Goal: Use online tool/utility: Utilize a website feature to perform a specific function

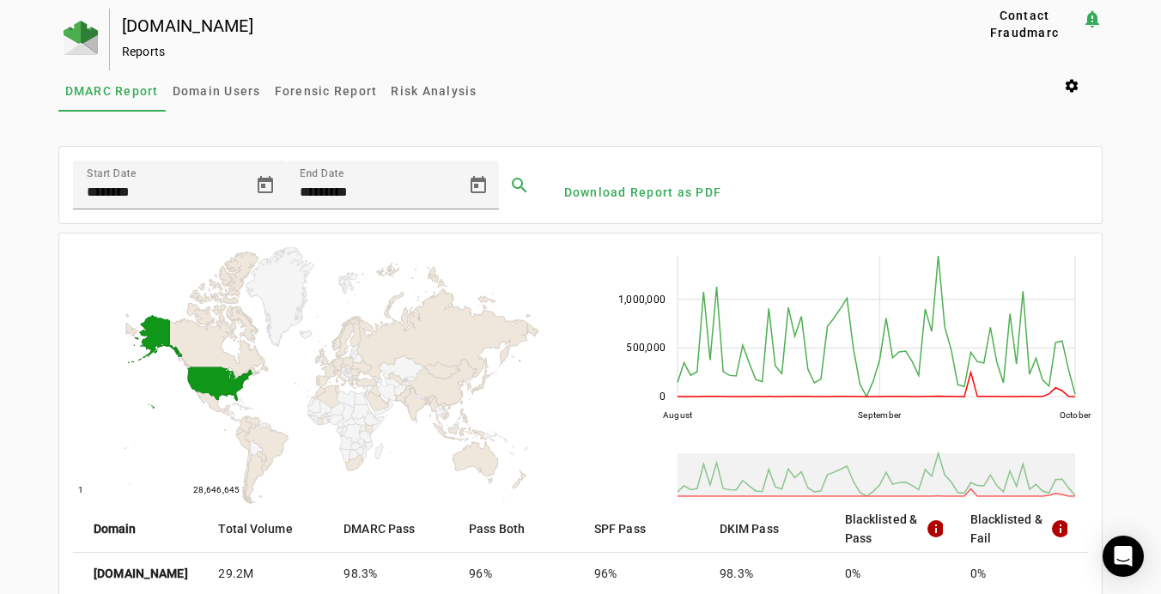
scroll to position [520, 0]
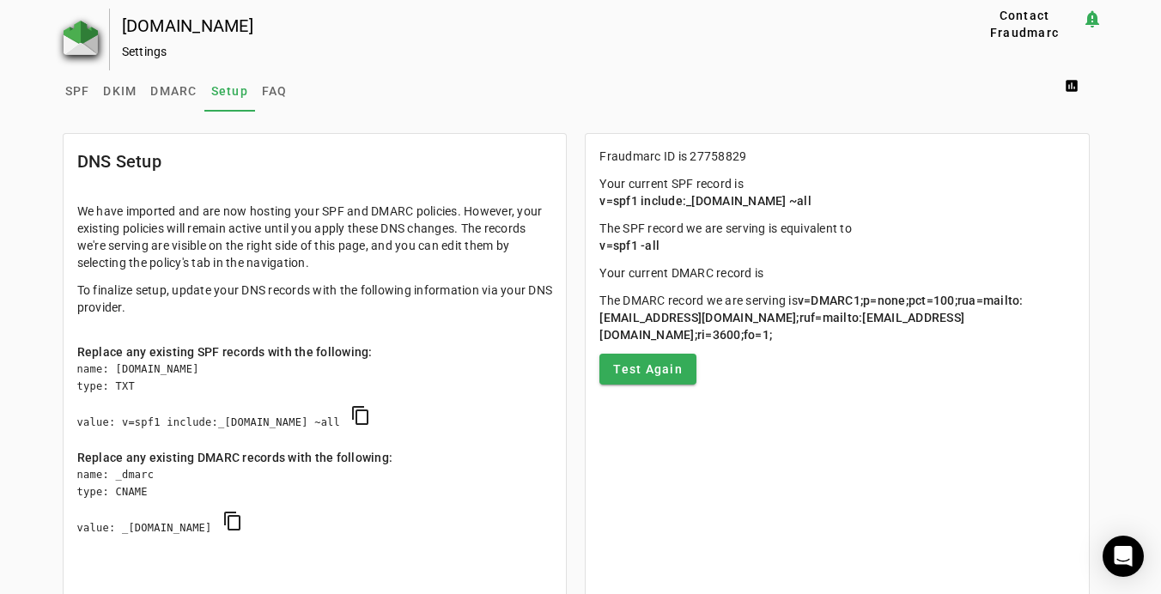
click at [72, 28] on img at bounding box center [81, 38] width 34 height 34
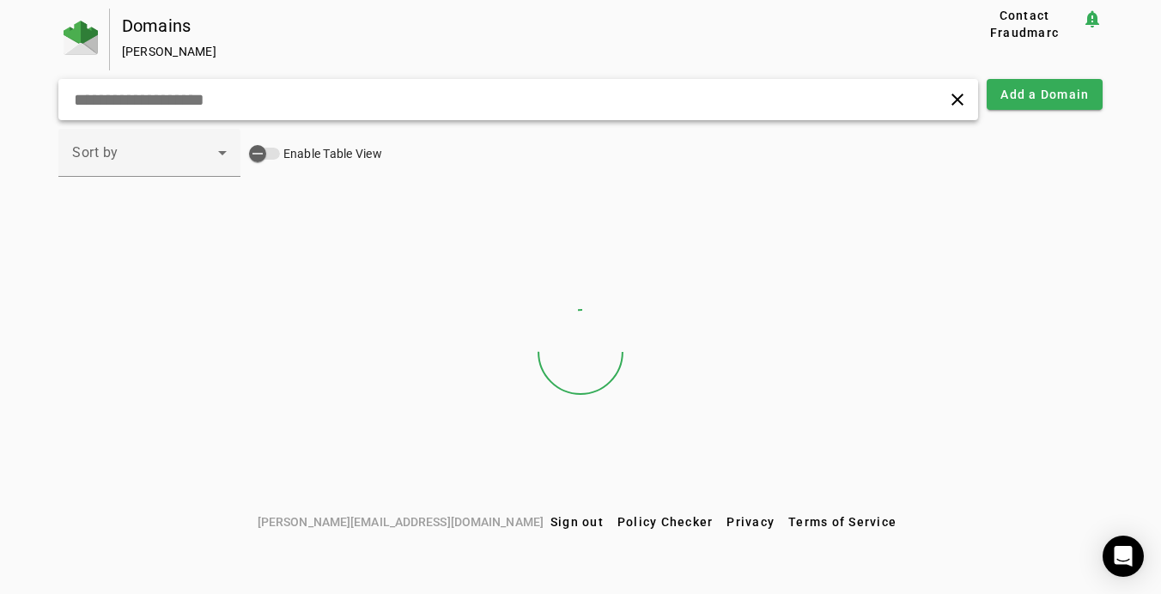
click at [256, 98] on input "text" at bounding box center [325, 99] width 506 height 21
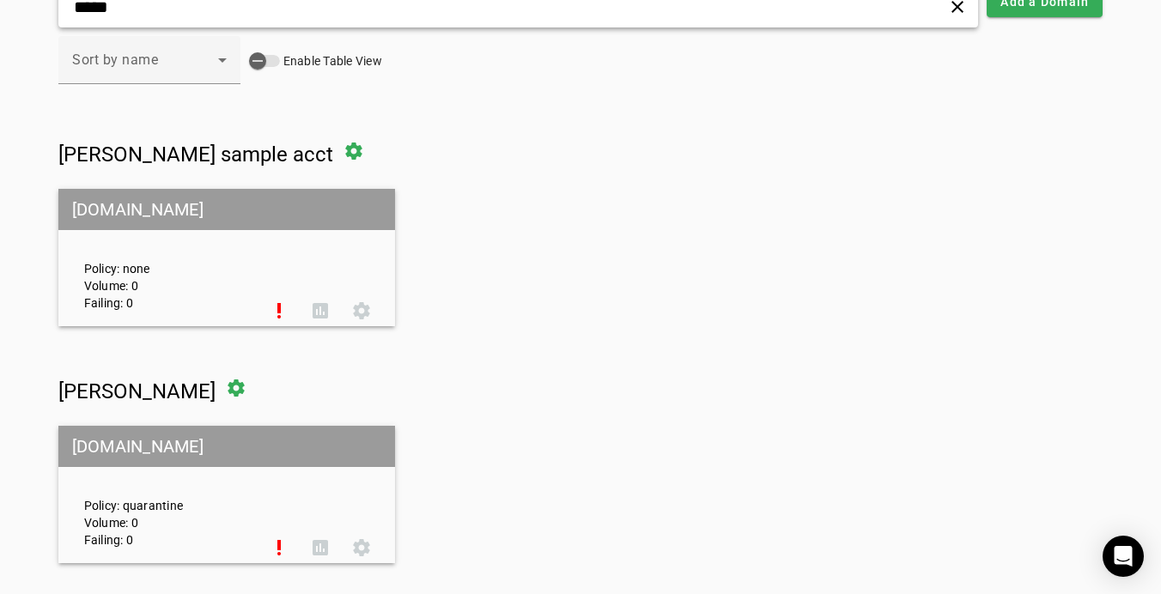
scroll to position [94, 0]
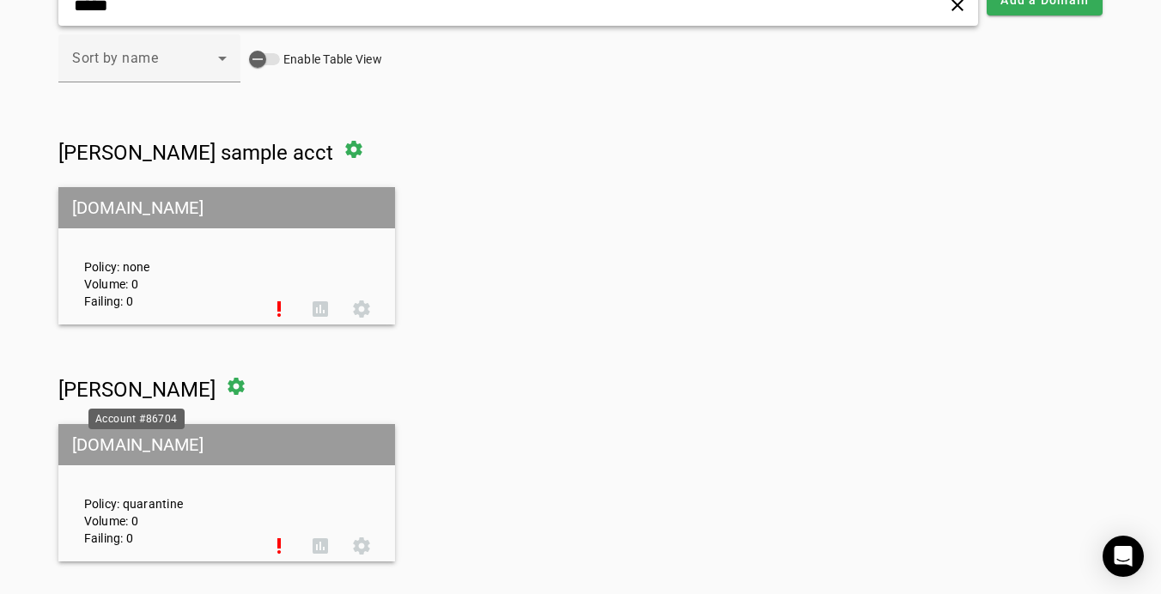
type input "*****"
click at [157, 422] on div "Account #86704" at bounding box center [136, 419] width 96 height 21
copy div "86704"
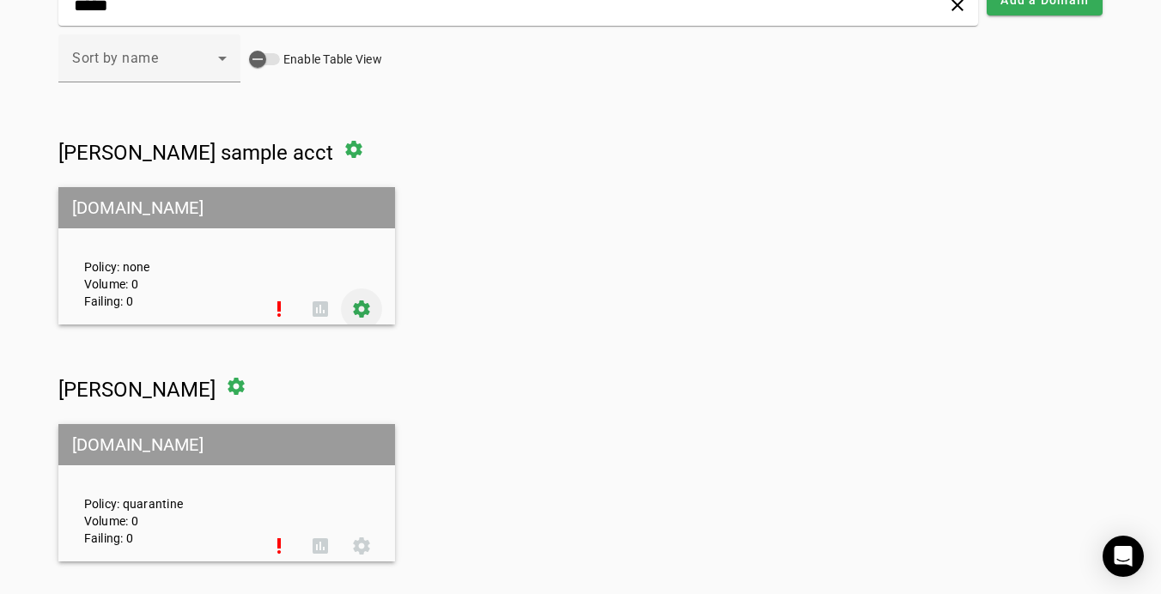
click at [358, 316] on span at bounding box center [361, 309] width 41 height 41
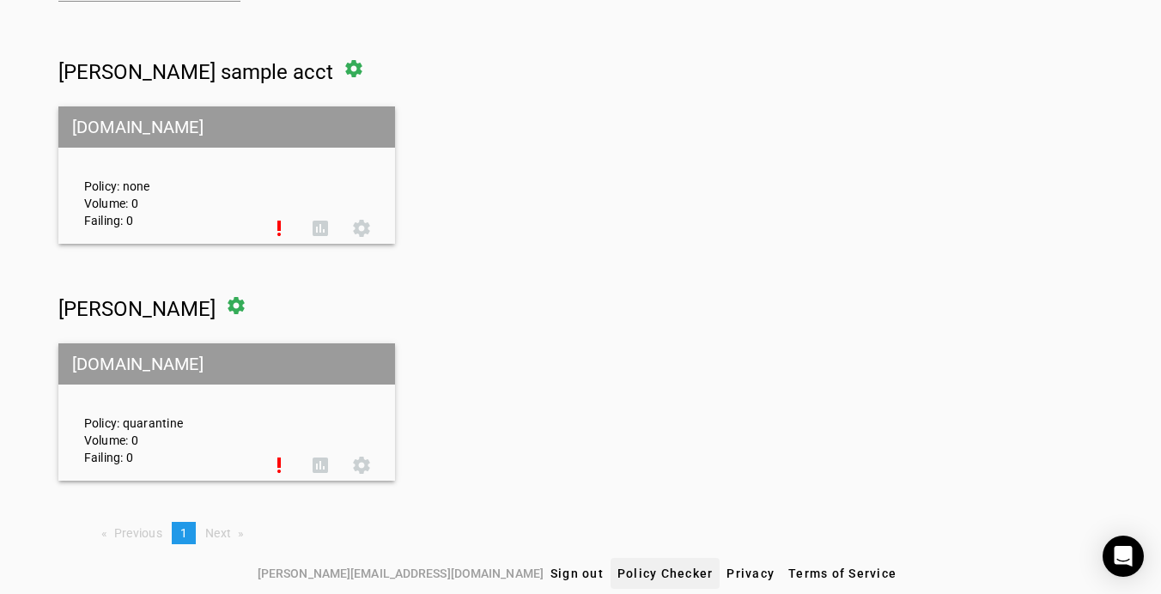
scroll to position [175, 0]
click at [617, 571] on span "Policy Checker" at bounding box center [665, 574] width 96 height 14
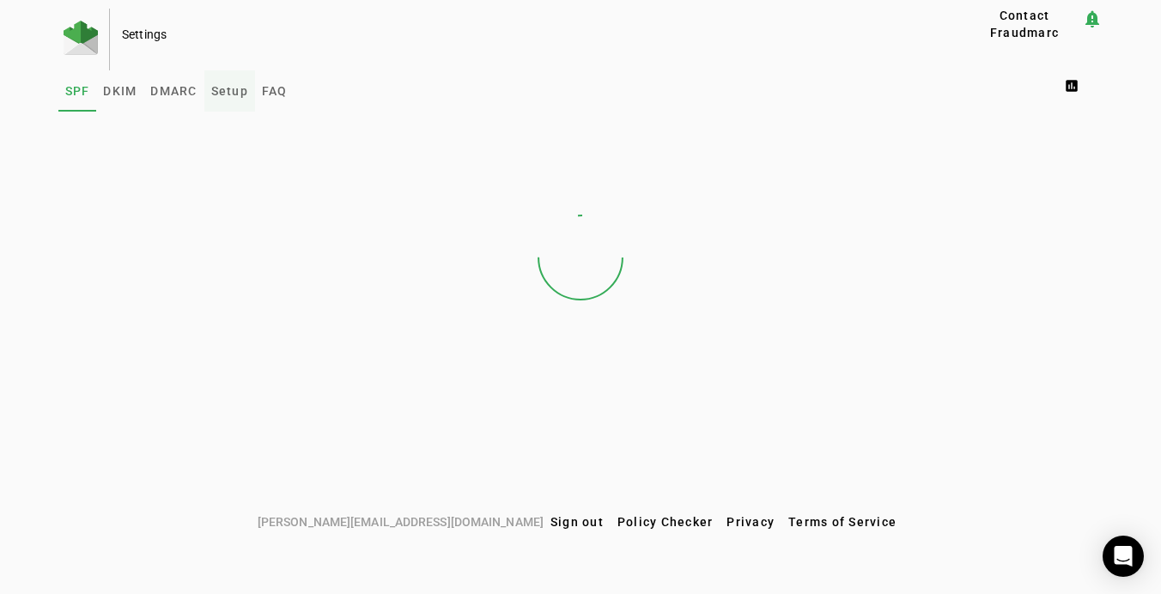
click at [218, 94] on span "Setup" at bounding box center [229, 91] width 37 height 12
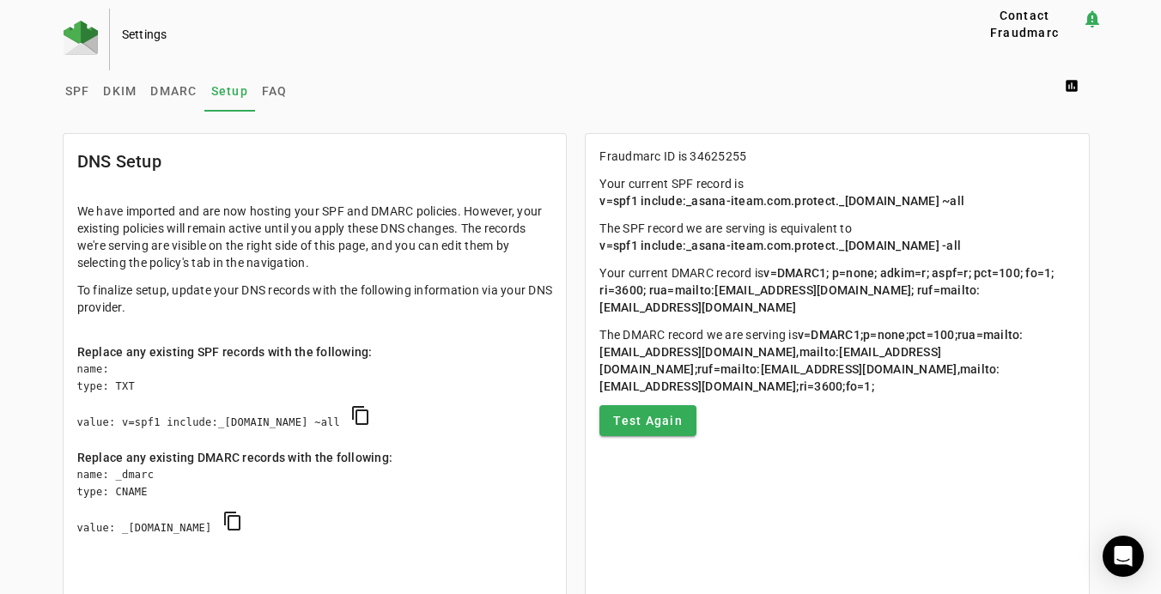
click at [724, 156] on p "Fraudmarc ID is 34625255" at bounding box center [837, 156] width 476 height 17
copy p "34625255"
click at [83, 44] on img at bounding box center [81, 38] width 34 height 34
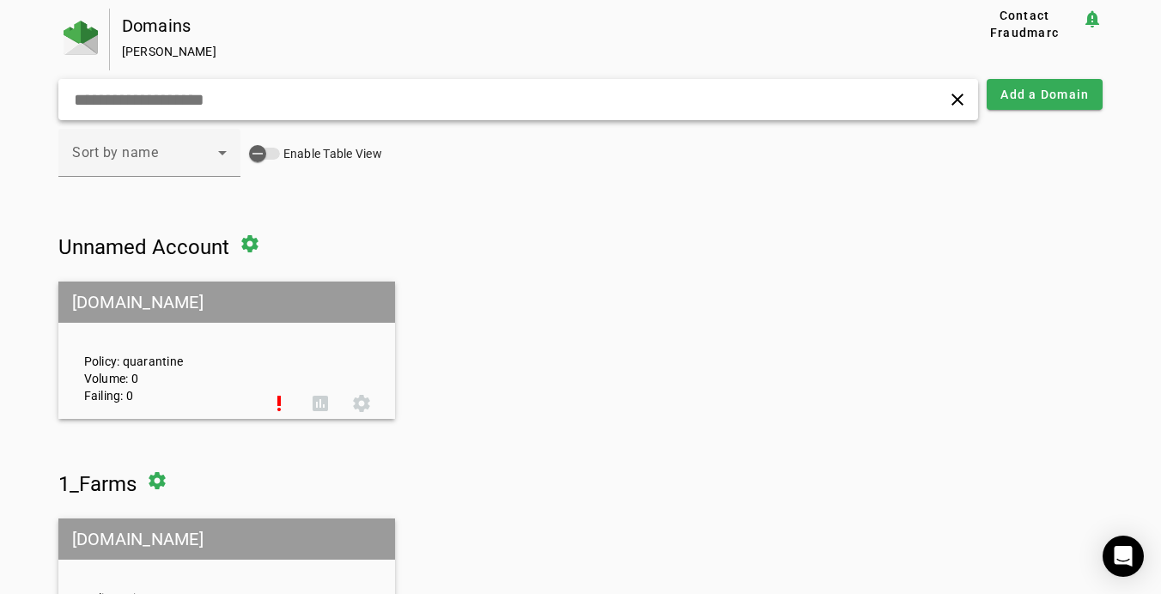
click at [159, 106] on input "text" at bounding box center [325, 99] width 506 height 21
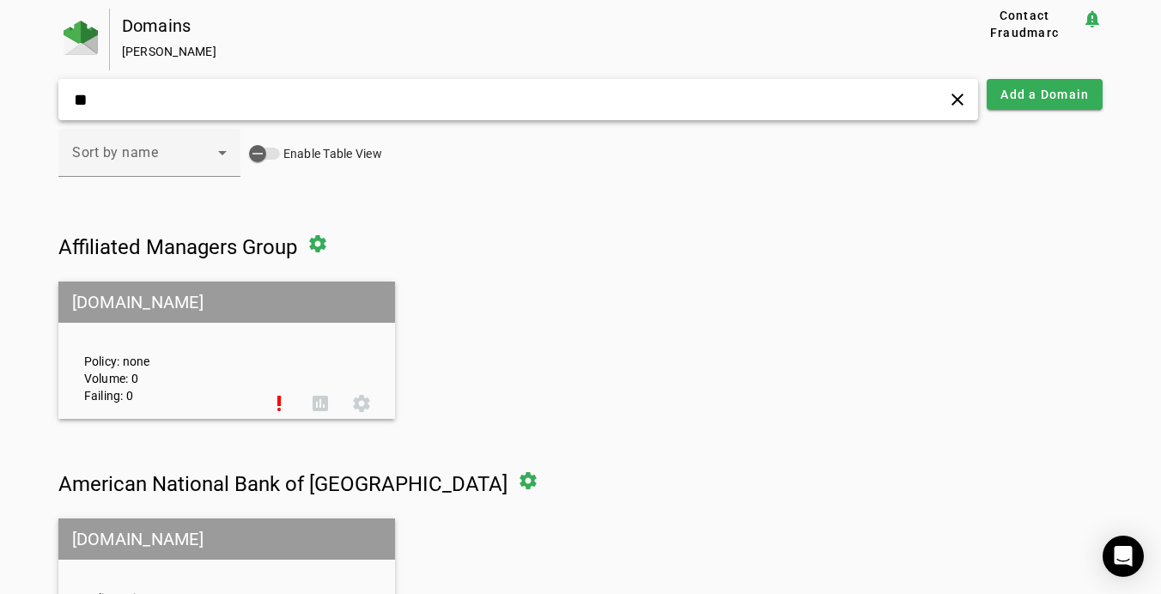
type input "*"
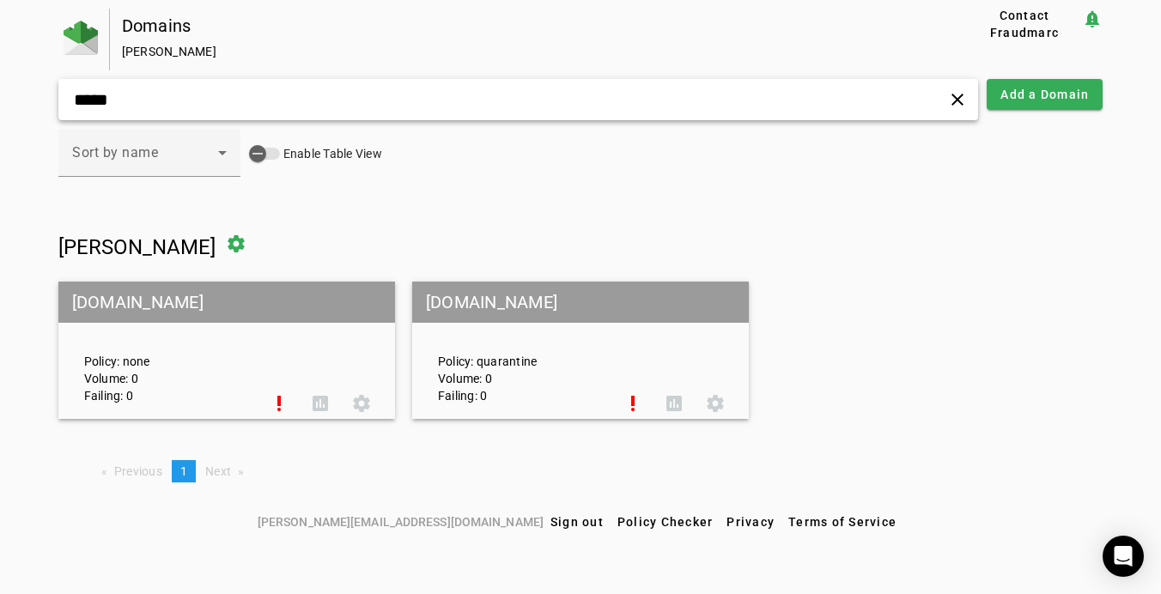
type input "*****"
click at [484, 304] on mat-grid-tile-header "asana.com" at bounding box center [580, 302] width 337 height 41
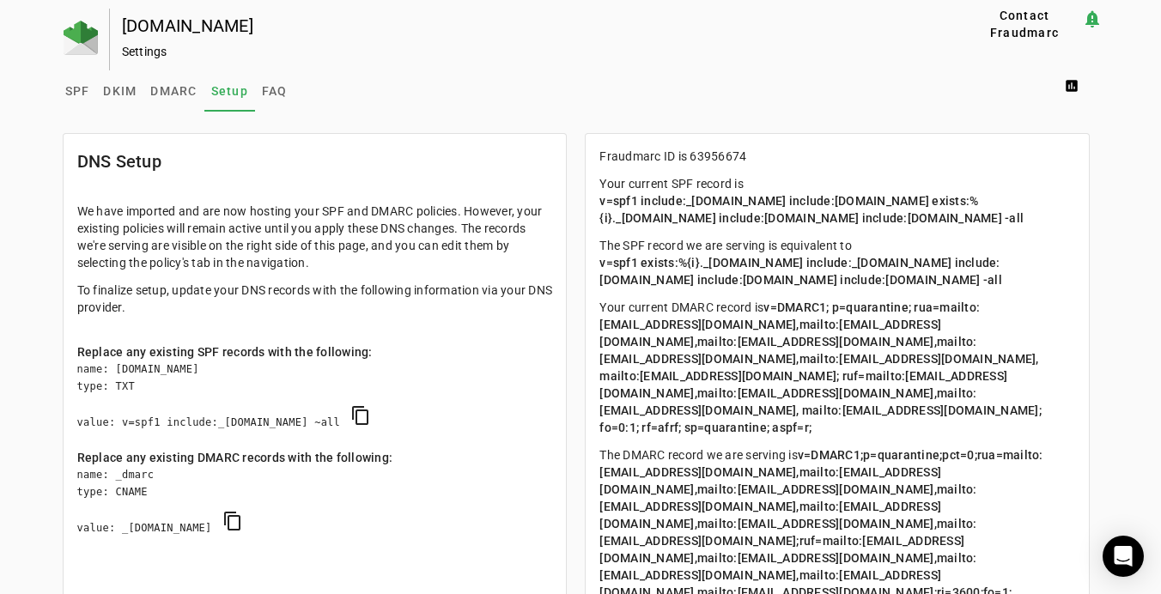
click at [722, 154] on p "Fraudmarc ID is 63956674" at bounding box center [837, 156] width 476 height 17
copy p "63956674"
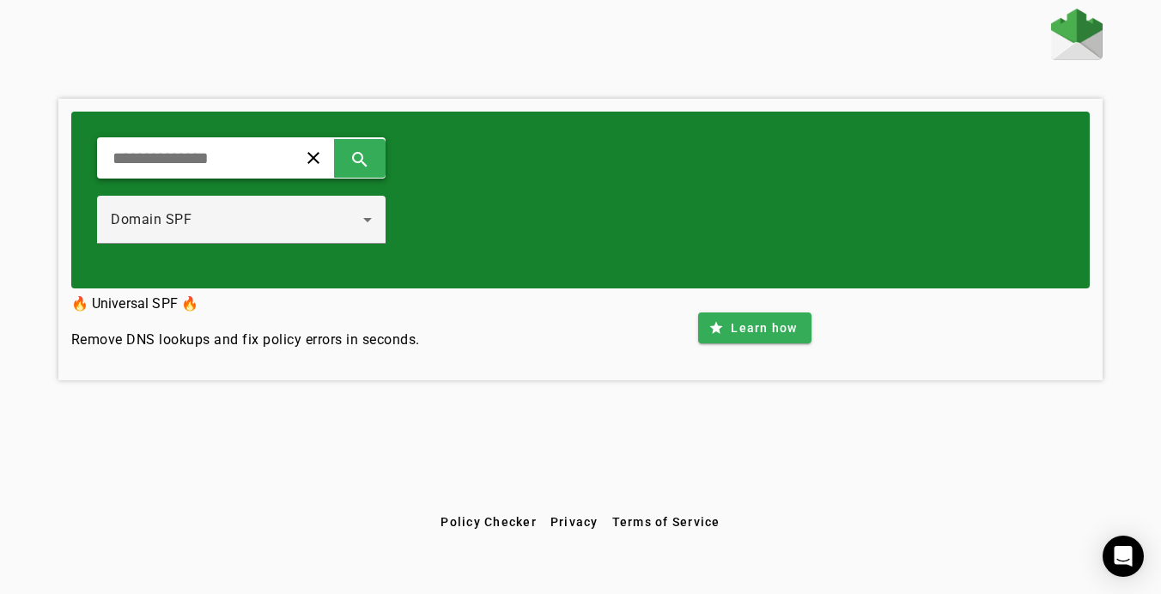
click at [234, 161] on input "text" at bounding box center [190, 158] width 159 height 21
paste input "**********"
type input "**********"
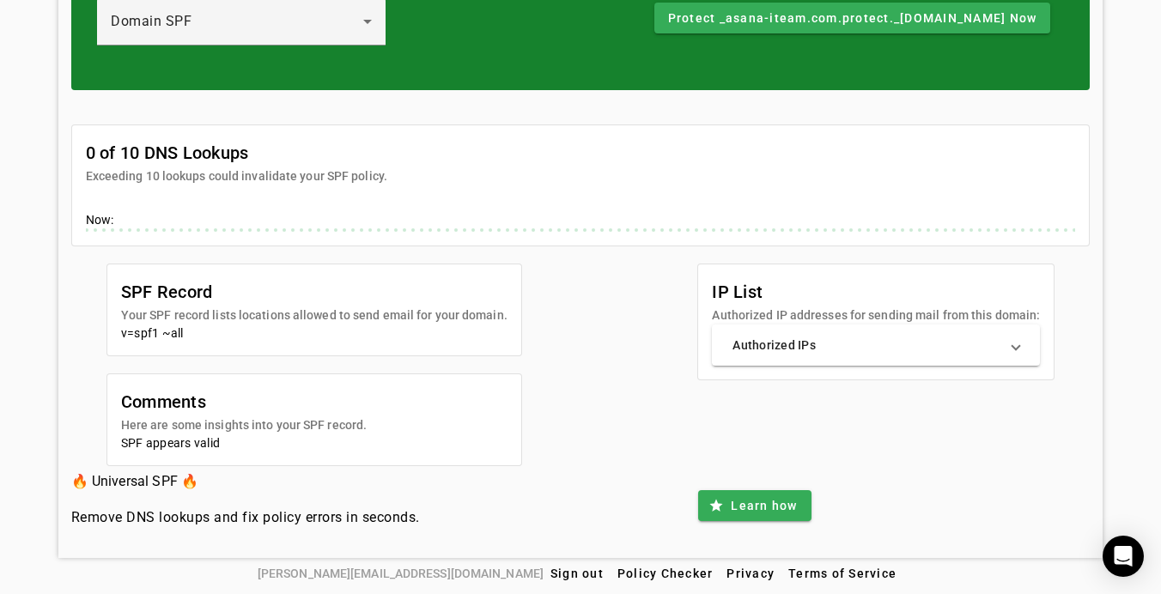
scroll to position [198, 0]
click at [572, 267] on div "SPF Record Your SPF record lists locations allowed to send email for your domai…" at bounding box center [580, 365] width 1019 height 203
click at [596, 131] on mat-card-header "0 of 10 DNS Lookups Exceeding 10 lookups could invalidate your SPF policy." at bounding box center [581, 155] width 1018 height 60
